Goal: Navigation & Orientation: Find specific page/section

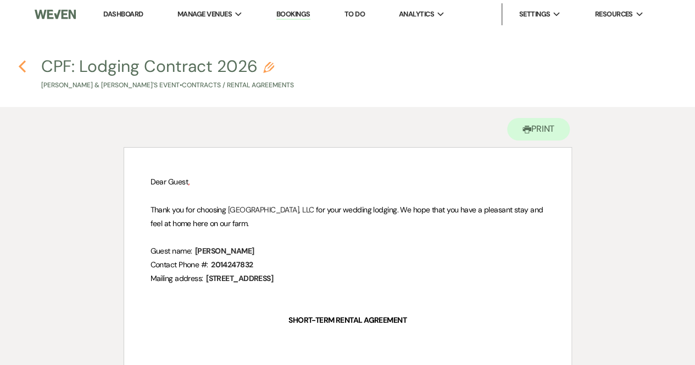
click at [23, 65] on icon "Previous" at bounding box center [22, 66] width 8 height 13
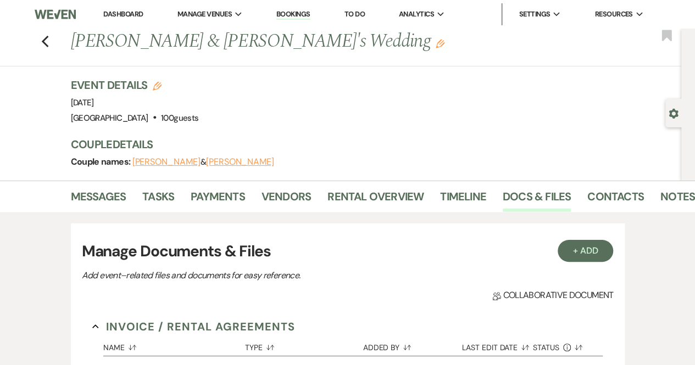
click at [66, 12] on img at bounding box center [55, 14] width 41 height 23
